Goal: Transaction & Acquisition: Purchase product/service

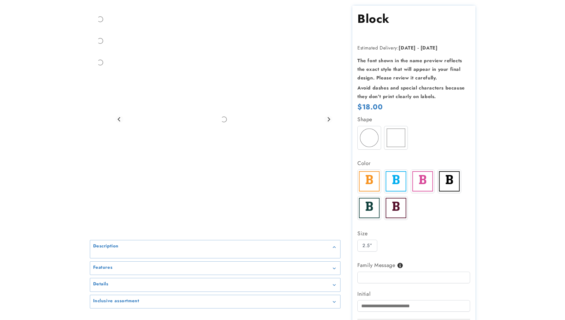
scroll to position [70, 0]
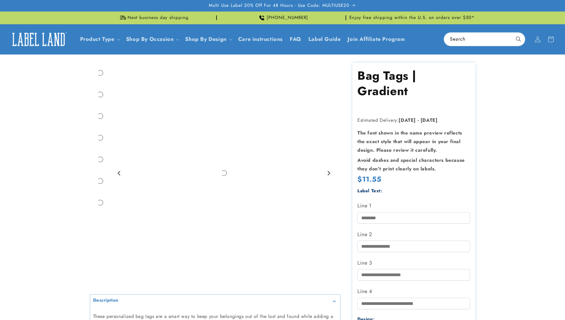
scroll to position [74, 0]
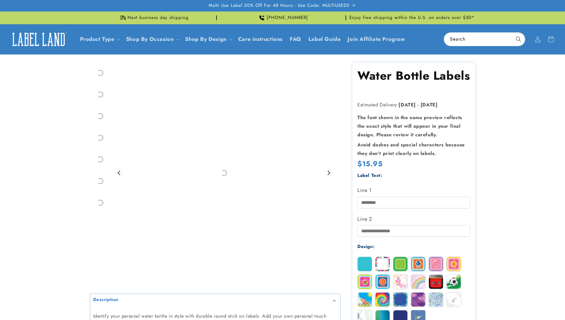
scroll to position [71, 0]
